Goal: Task Accomplishment & Management: Manage account settings

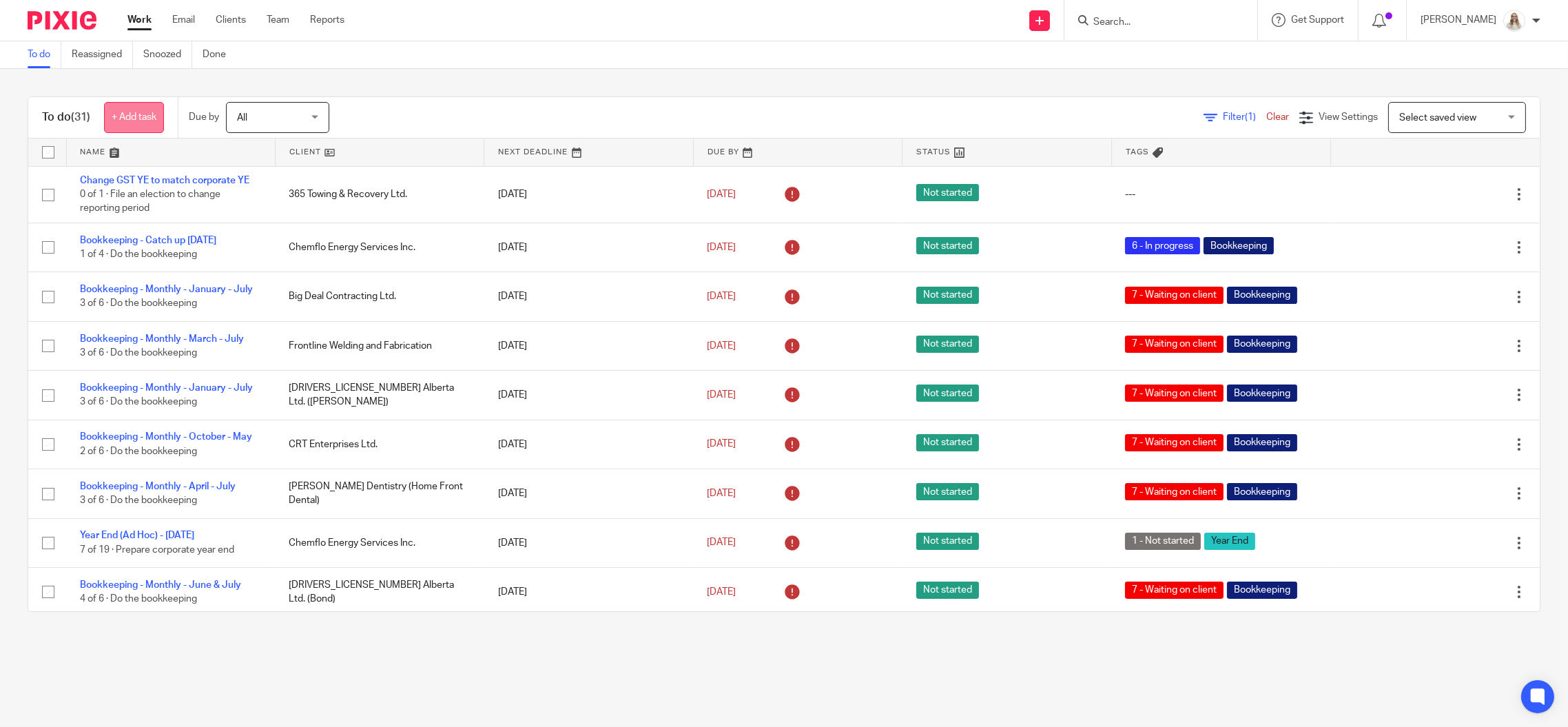
drag, startPoint x: 114, startPoint y: 148, endPoint x: 133, endPoint y: 118, distance: 35.5
click at [114, 148] on link at bounding box center [171, 152] width 208 height 28
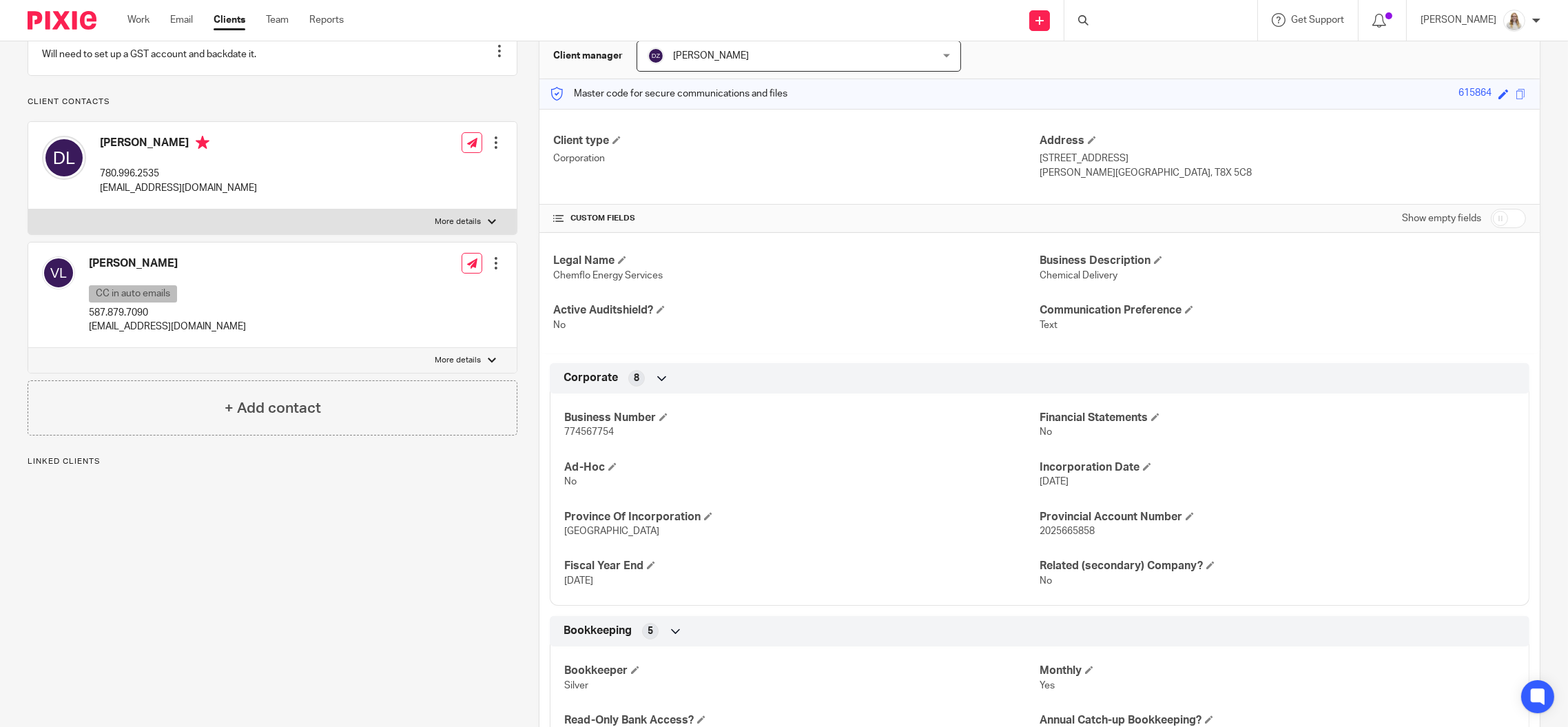
scroll to position [183, 0]
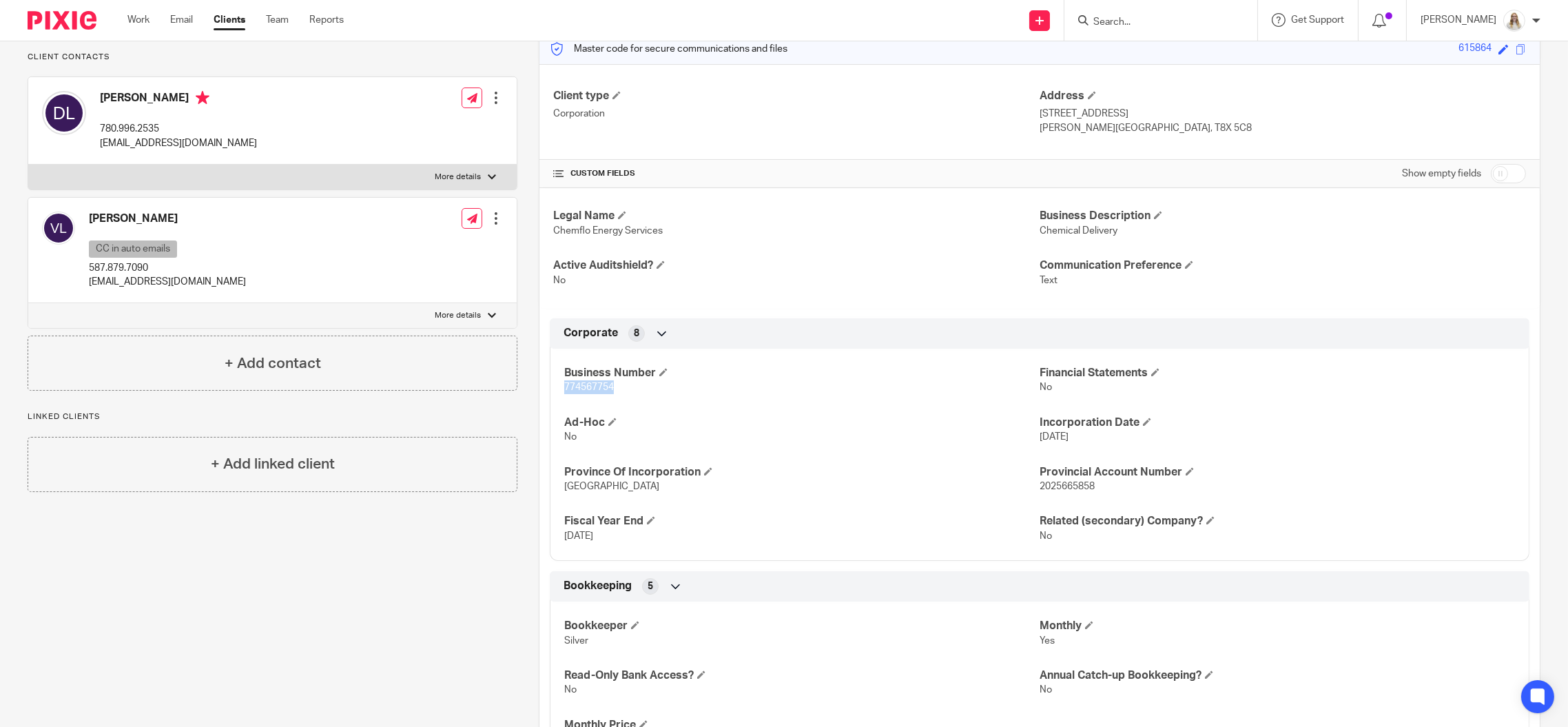
click at [555, 390] on div "Business Number 774567754 Financial Statements No Ad-Hoc No Incorporation Date …" at bounding box center [1039, 449] width 980 height 222
copy span "774567754"
click at [790, 416] on h4 "Ad-Hoc" at bounding box center [801, 422] width 476 height 14
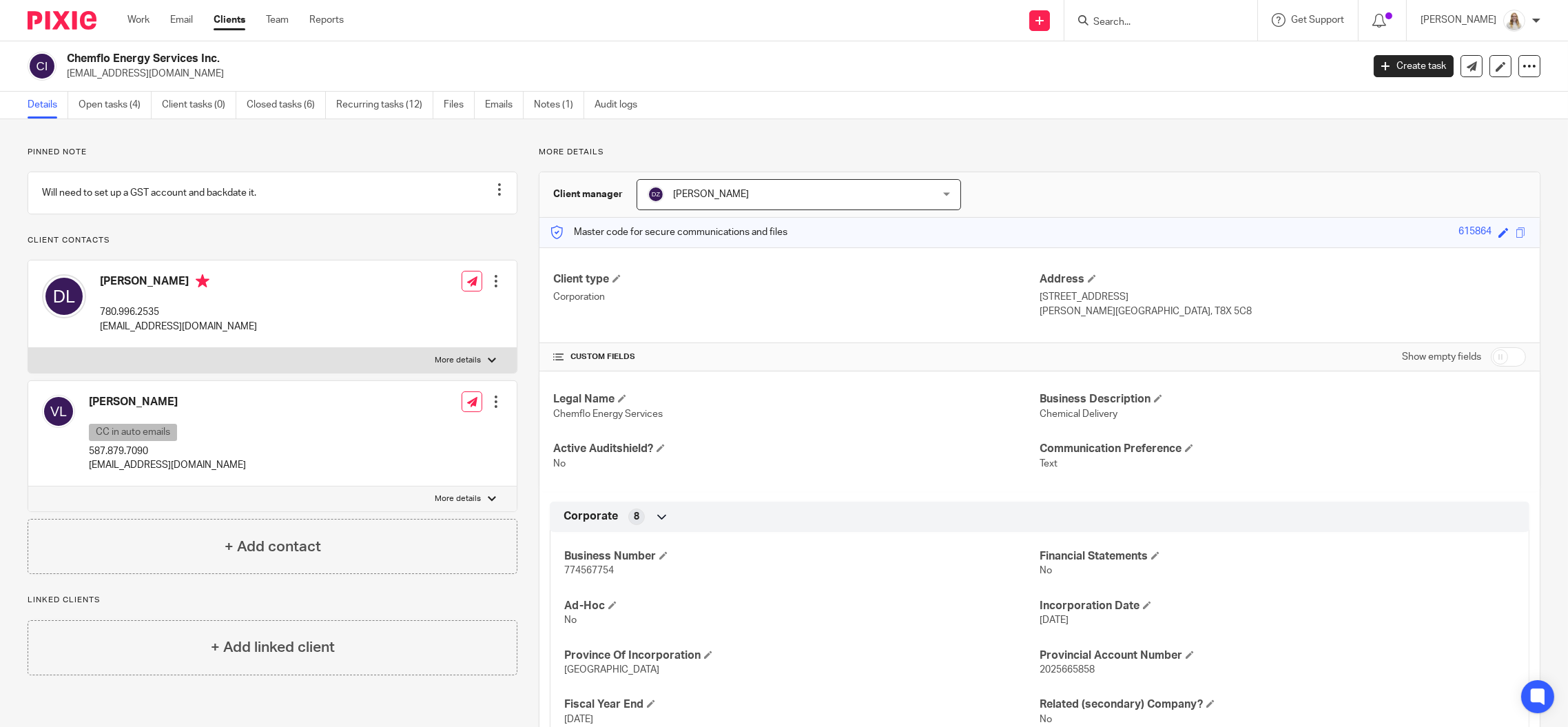
scroll to position [0, 0]
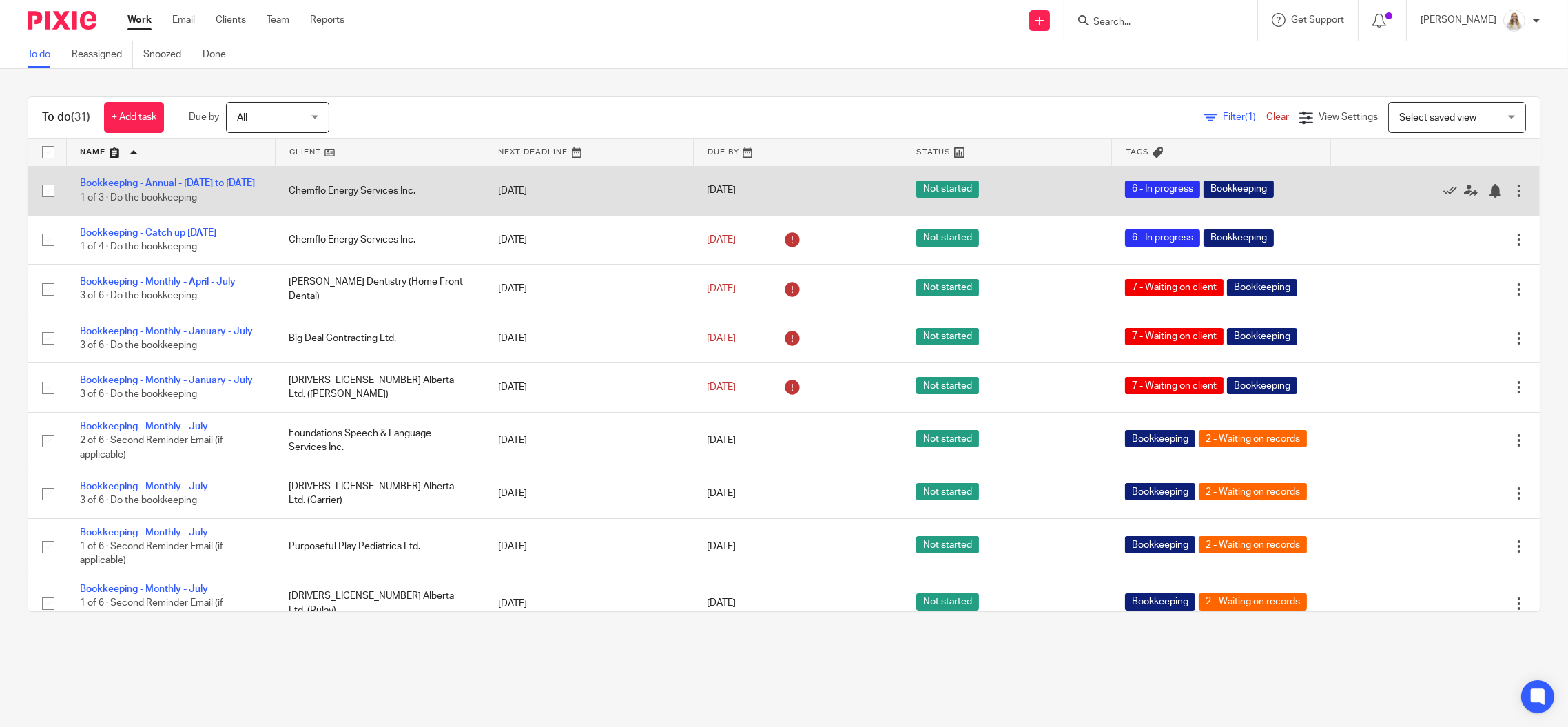
click at [161, 180] on link "Bookkeeping - Annual - [DATE] to [DATE]" at bounding box center [167, 183] width 175 height 9
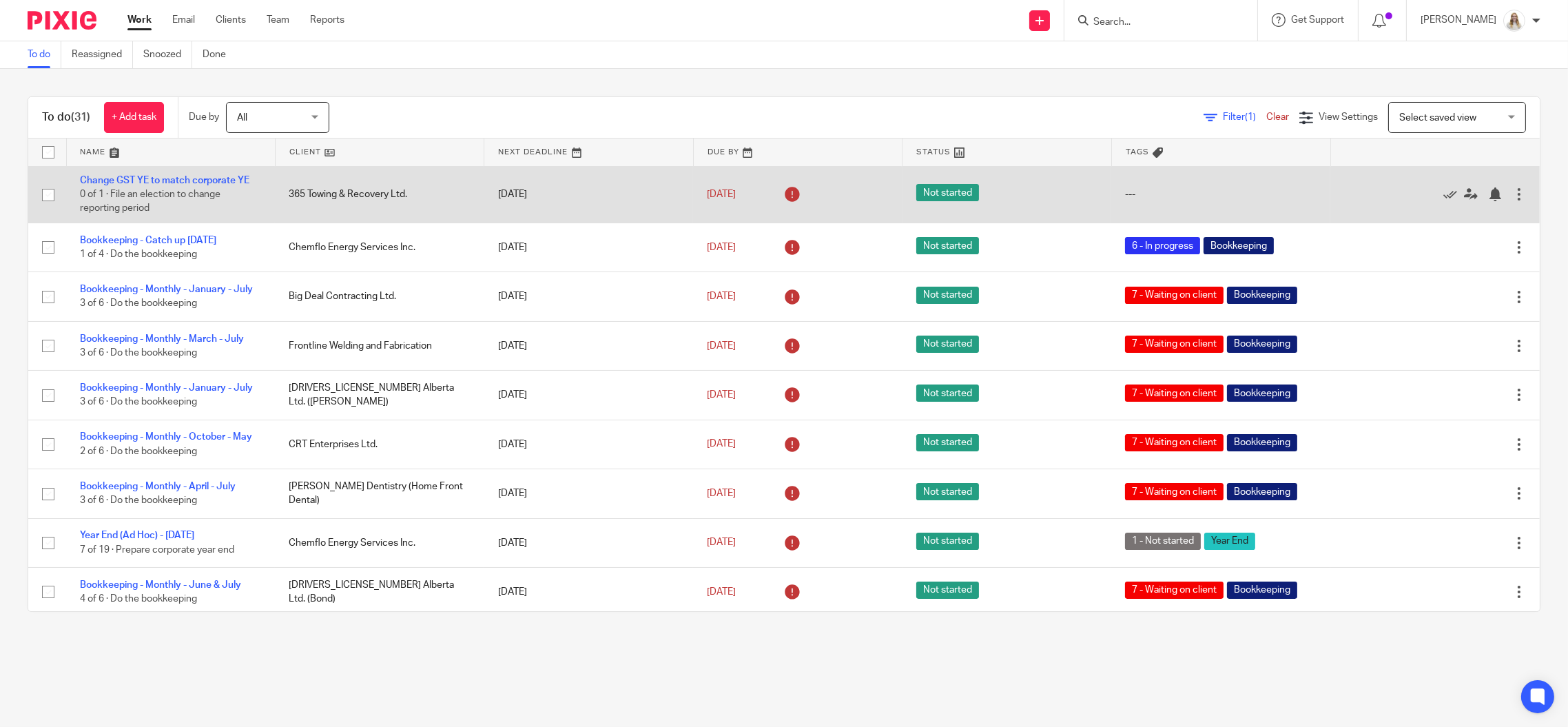
click at [183, 170] on td "Change GST YE to match corporate YE 0 of 1 · File an election to change reporti…" at bounding box center [170, 194] width 209 height 56
click at [186, 179] on link "Change GST YE to match corporate YE" at bounding box center [164, 180] width 169 height 9
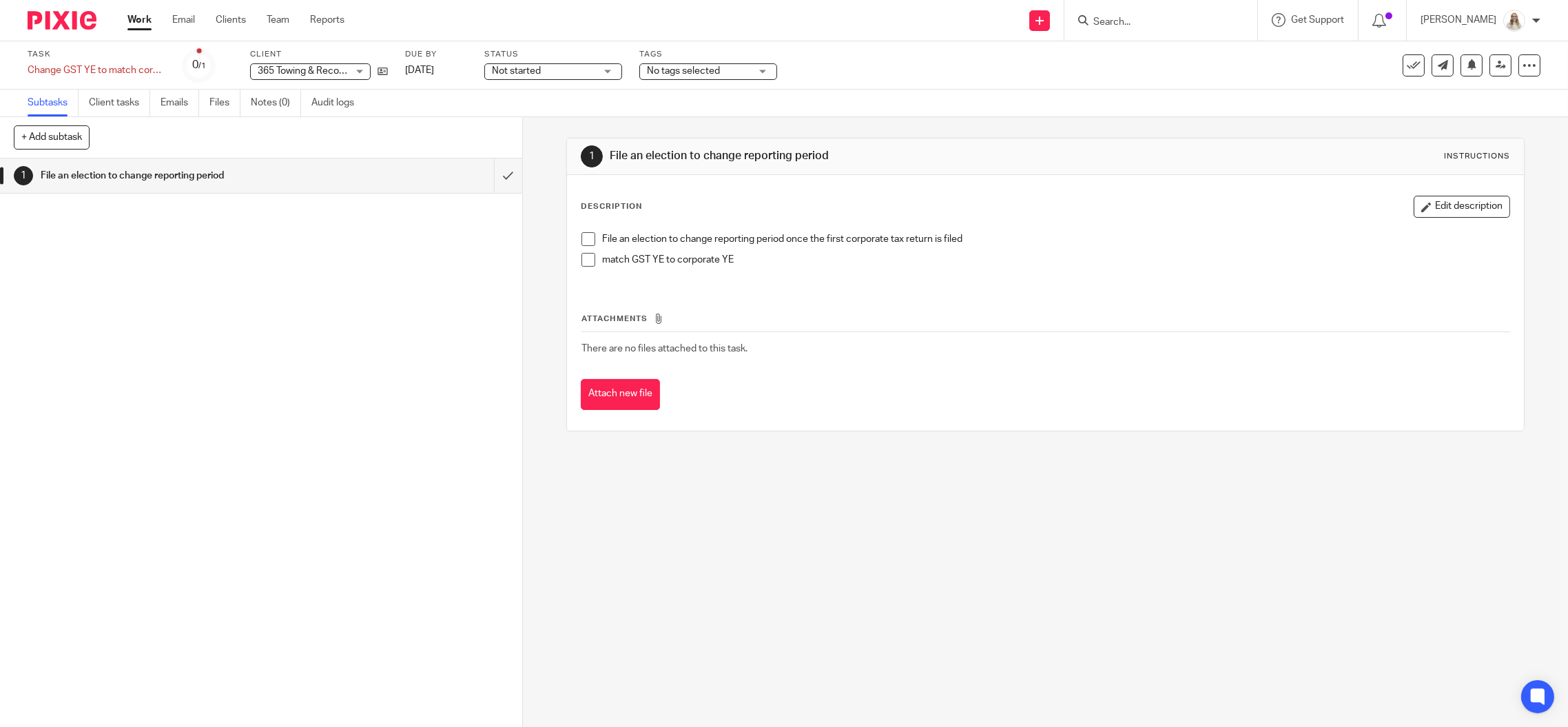
click at [348, 532] on div "1 File an election to change reporting period" at bounding box center [261, 442] width 522 height 568
click at [968, 535] on div "1 File an election to change reporting period Instructions Description Edit des…" at bounding box center [1045, 422] width 1045 height 610
click at [586, 236] on span at bounding box center [588, 239] width 13 height 13
drag, startPoint x: 580, startPoint y: 255, endPoint x: 524, endPoint y: 209, distance: 72.5
click at [581, 255] on span at bounding box center [588, 259] width 13 height 13
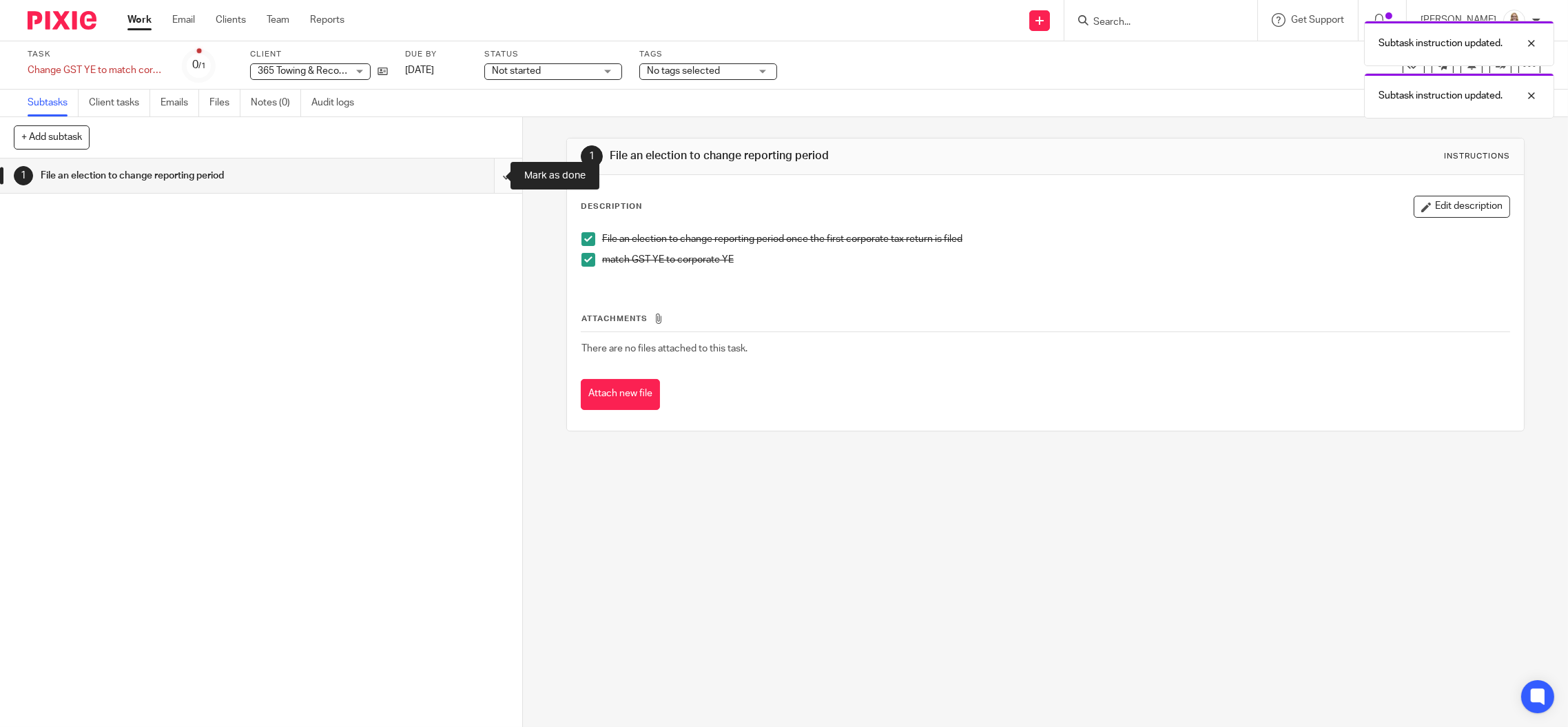
click at [497, 175] on input "submit" at bounding box center [261, 175] width 522 height 34
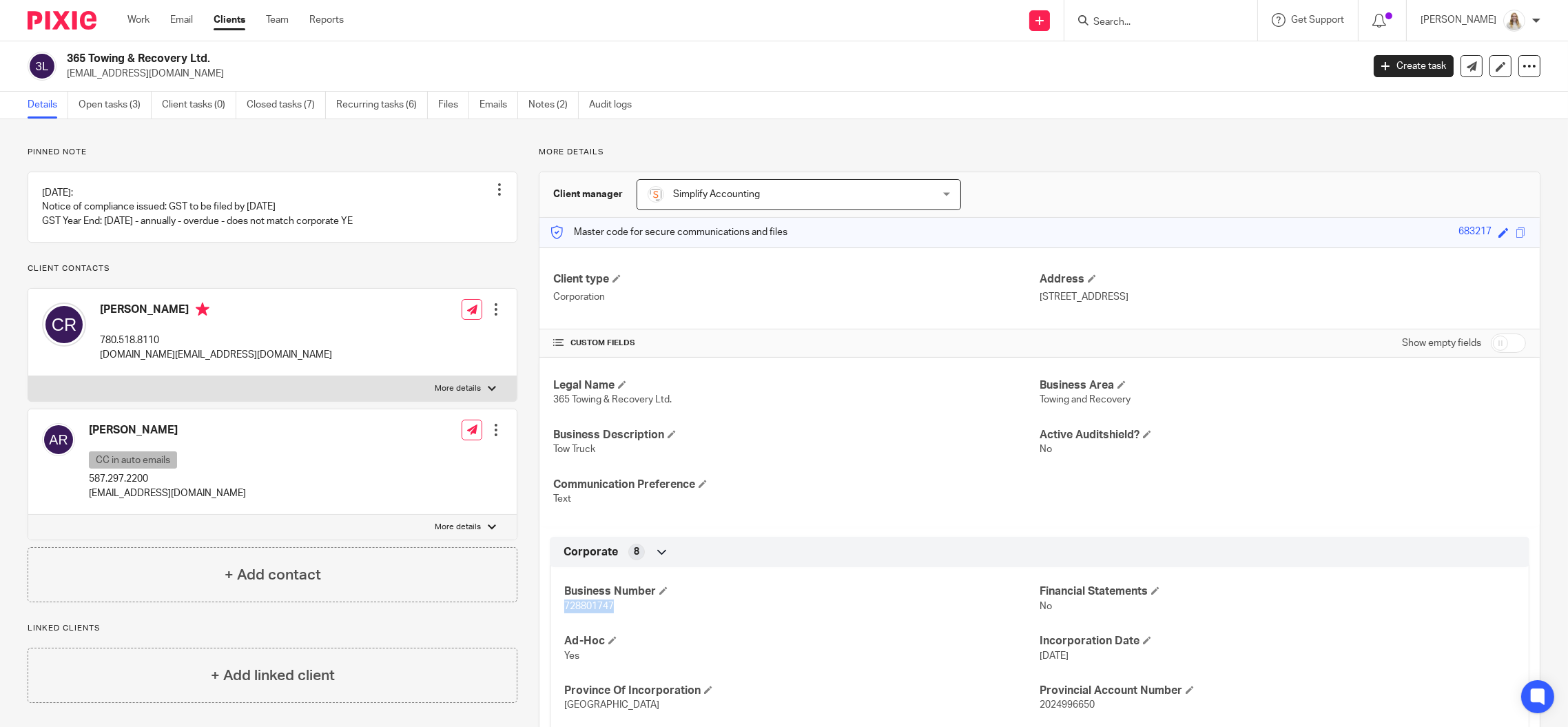
drag, startPoint x: 617, startPoint y: 600, endPoint x: 558, endPoint y: 603, distance: 59.1
click at [558, 603] on div "Business Number 728801747 Financial Statements No Ad-Hoc Yes Incorporation Date…" at bounding box center [1039, 667] width 980 height 222
copy span "728801747"
drag, startPoint x: 403, startPoint y: 54, endPoint x: 395, endPoint y: 54, distance: 8.0
click at [404, 54] on h2 "365 Towing & Recovery Ltd." at bounding box center [581, 59] width 1029 height 14
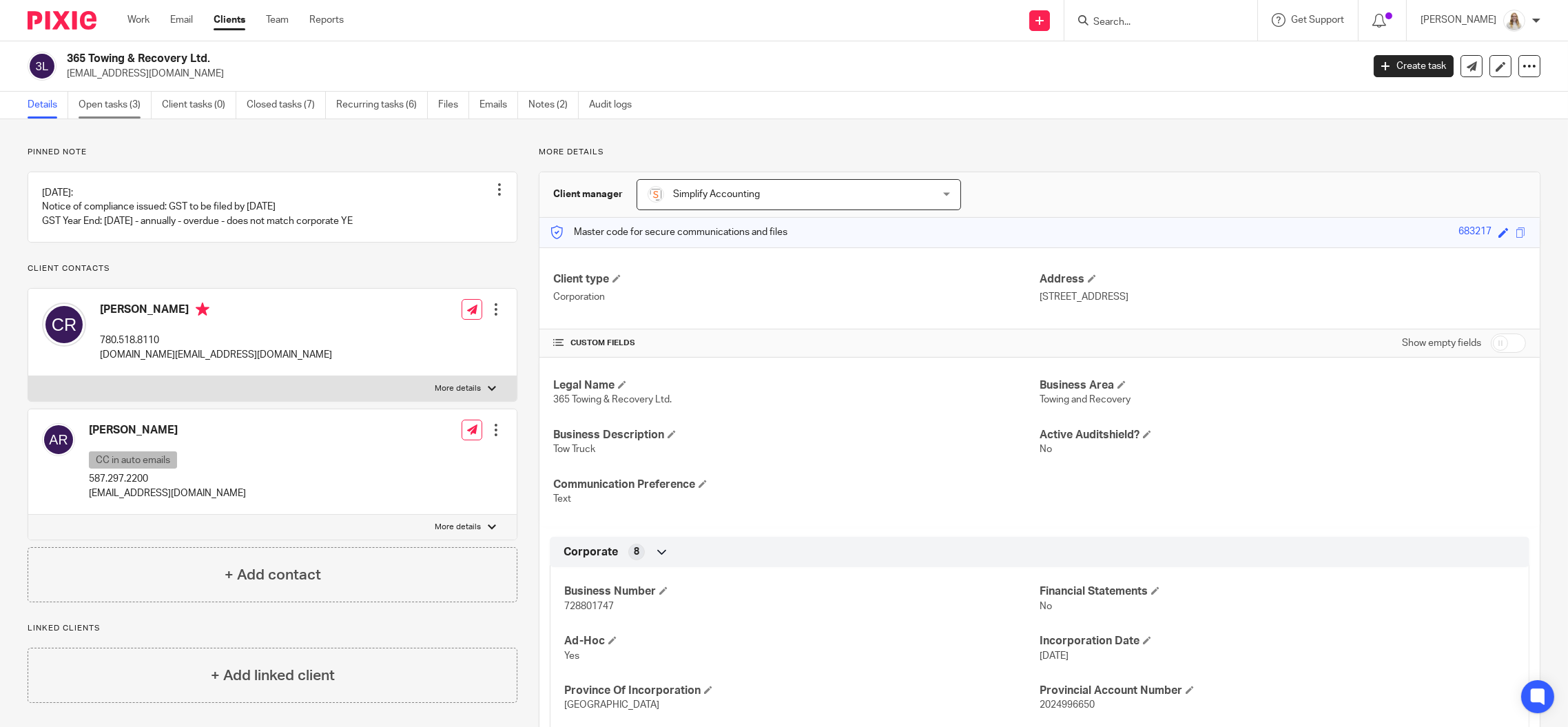
click at [112, 98] on link "Open tasks (3)" at bounding box center [115, 105] width 73 height 27
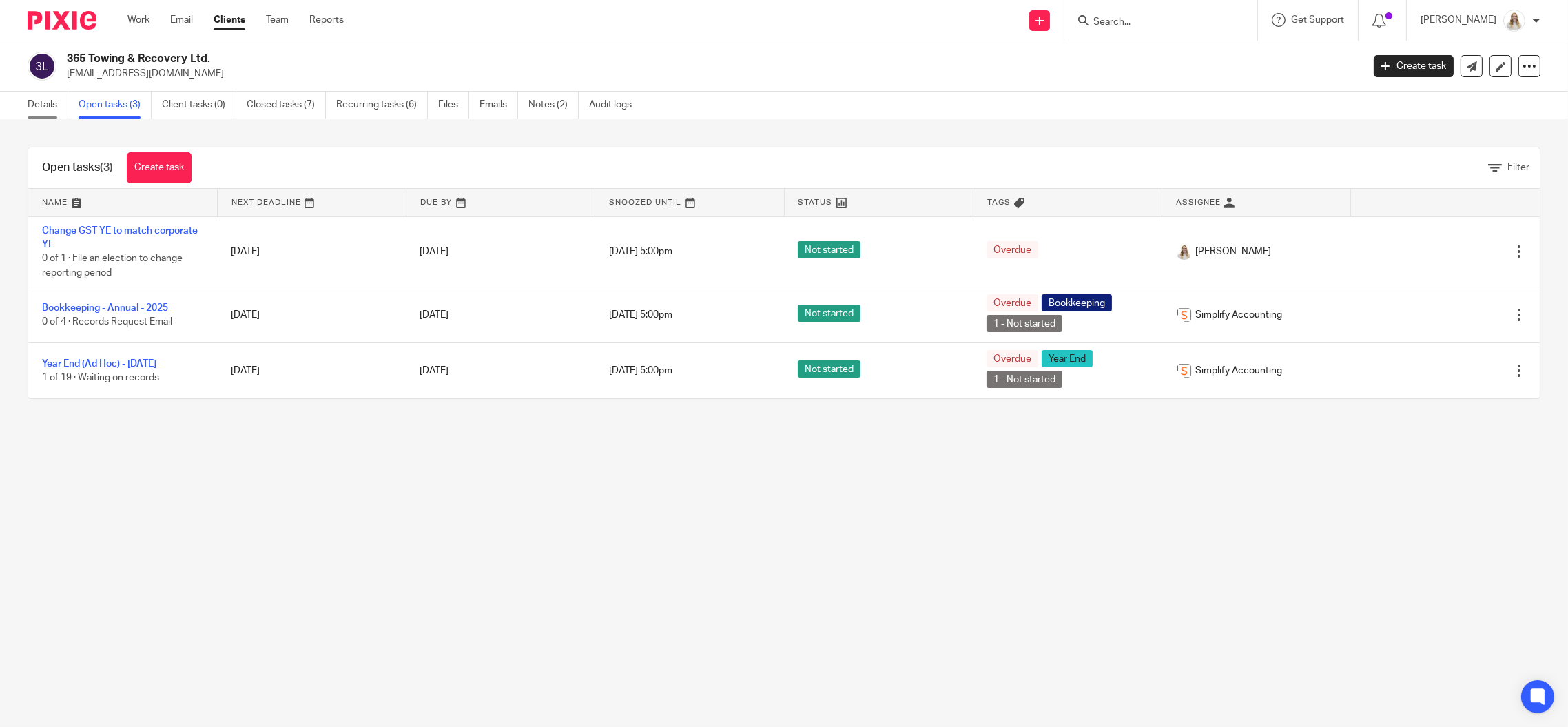
drag, startPoint x: 118, startPoint y: 111, endPoint x: 37, endPoint y: 98, distance: 82.0
click at [117, 110] on link "Open tasks (3)" at bounding box center [115, 105] width 73 height 27
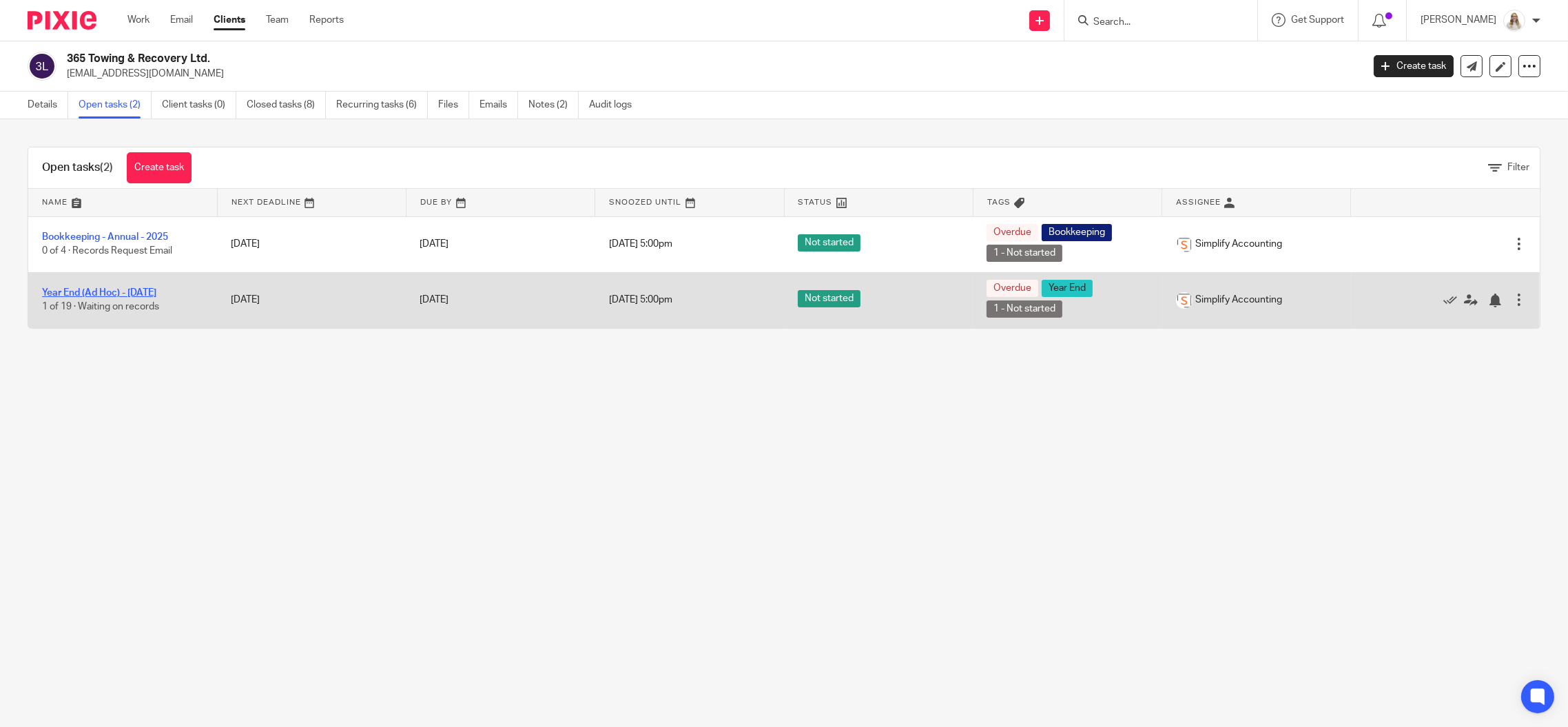
click at [156, 293] on link "Year End (Ad Hoc) - [DATE]" at bounding box center [99, 292] width 114 height 9
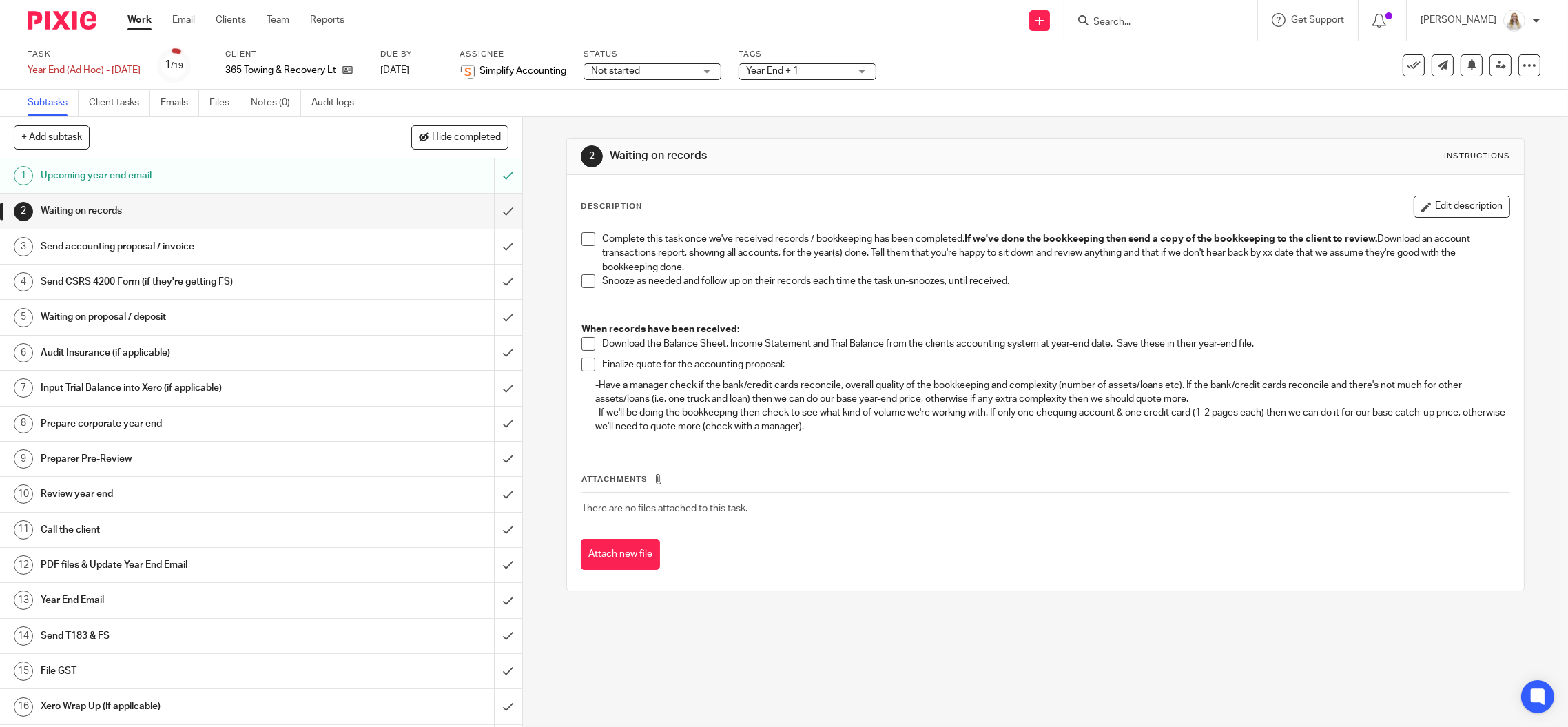
drag, startPoint x: 905, startPoint y: 306, endPoint x: 606, endPoint y: 405, distance: 315.0
click at [905, 306] on p at bounding box center [1045, 309] width 928 height 29
click at [1149, 58] on div "Task Year End (Ad Hoc) - [DATE] Save Year End (Ad Hoc) - [DATE] 1 /19 Client 36…" at bounding box center [658, 65] width 1261 height 33
